Goal: Transaction & Acquisition: Purchase product/service

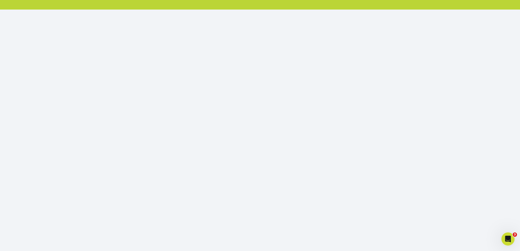
scroll to position [57, 0]
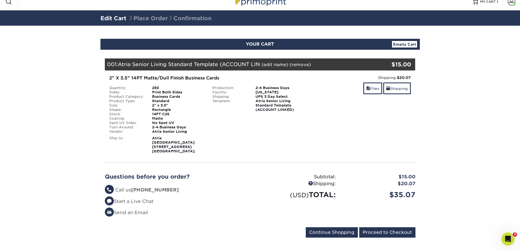
scroll to position [9, 0]
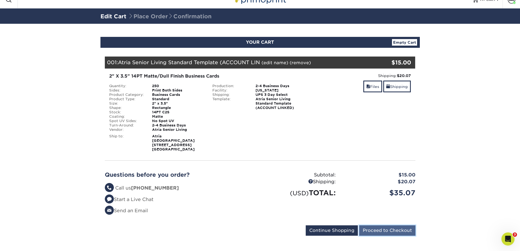
click at [397, 225] on input "Proceed to Checkout" at bounding box center [387, 230] width 56 height 10
